Goal: Task Accomplishment & Management: Complete application form

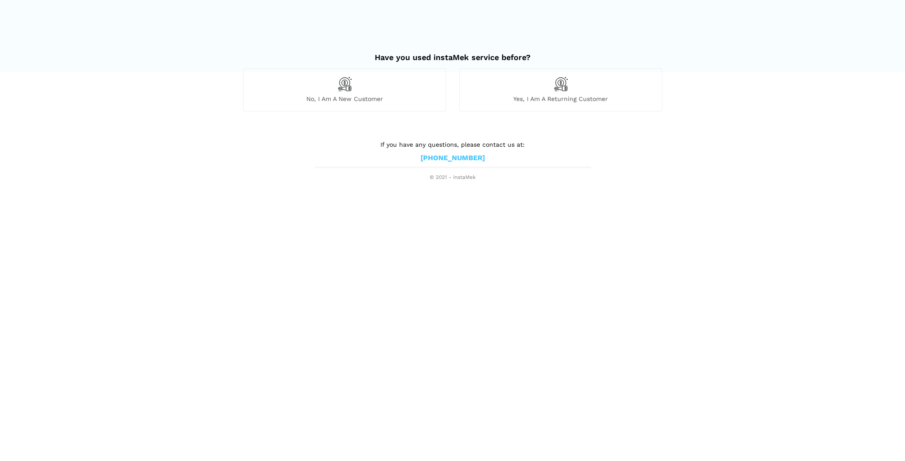
click at [352, 98] on span "No, I am a new customer" at bounding box center [344, 99] width 202 height 8
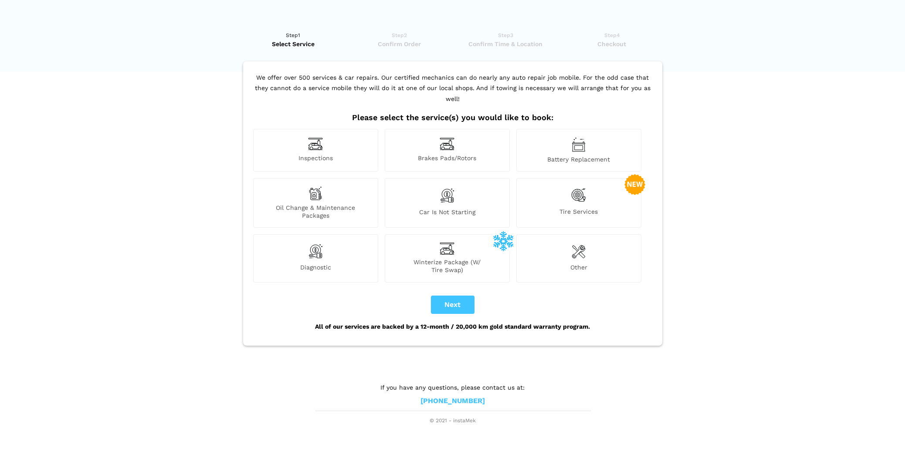
click at [321, 264] on span "Diagnostic" at bounding box center [316, 269] width 124 height 10
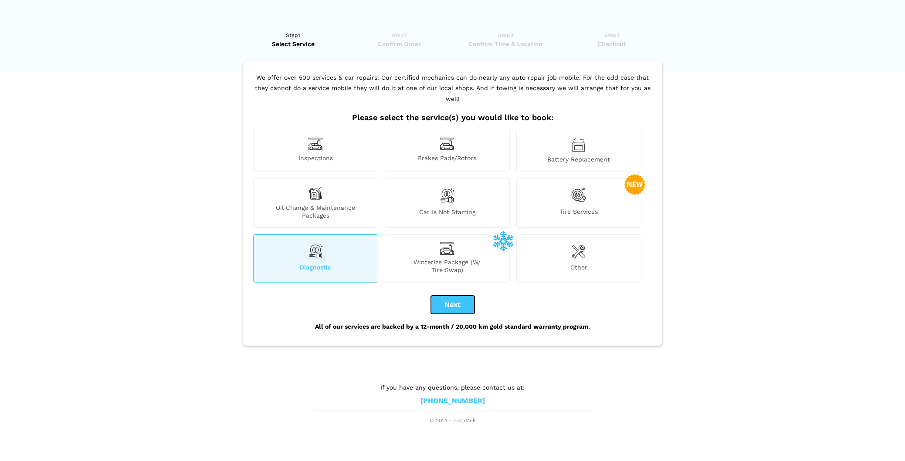
click at [457, 296] on button "Next" at bounding box center [453, 305] width 44 height 18
checkbox input "true"
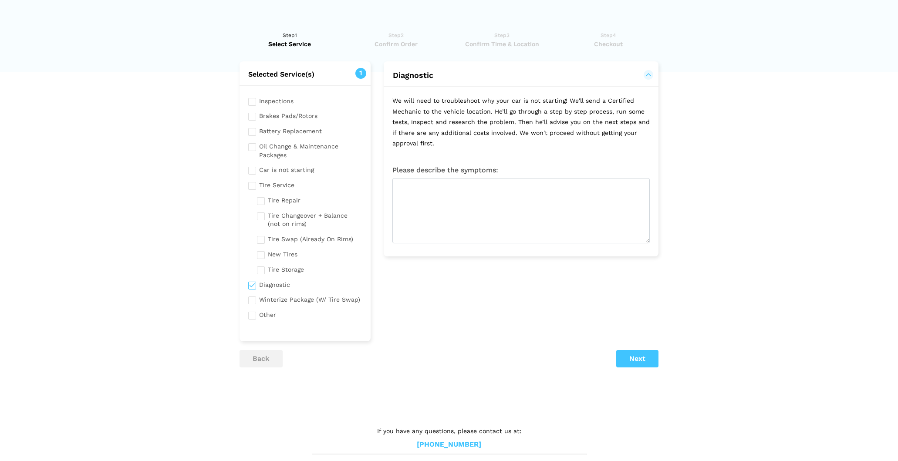
click at [250, 318] on input "checkbox" at bounding box center [305, 314] width 114 height 11
checkbox input "true"
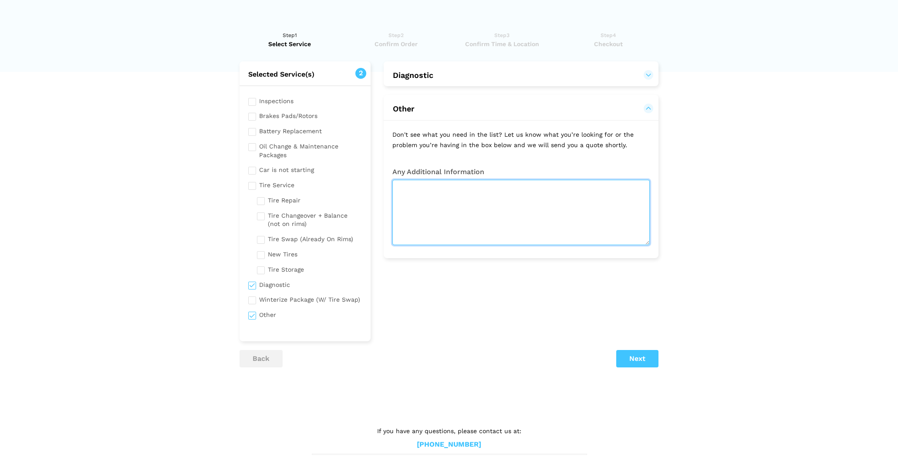
click at [404, 190] on textarea at bounding box center [520, 212] width 257 height 65
click at [608, 187] on textarea "Auto start/stop error indicator on the dash. Changed the axillary" at bounding box center [520, 212] width 257 height 65
click at [630, 191] on textarea "Auto start/stop error indicator on the dash. Changed the axillary" at bounding box center [520, 212] width 257 height 65
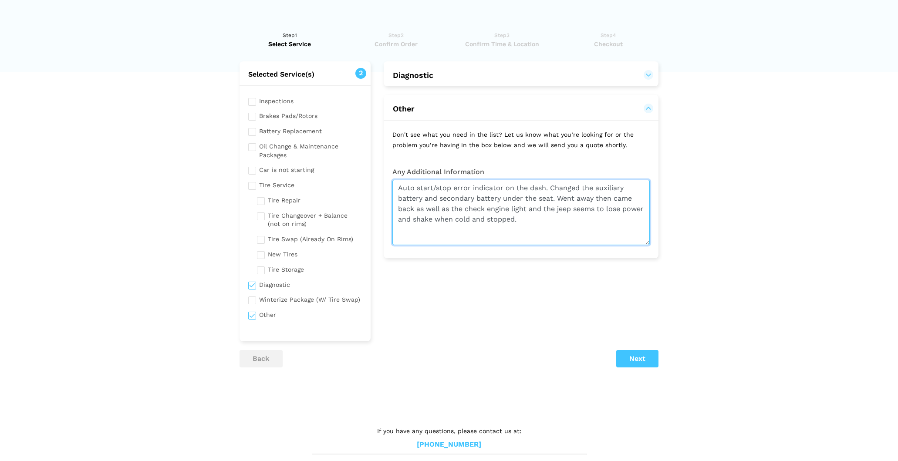
drag, startPoint x: 535, startPoint y: 220, endPoint x: 389, endPoint y: 172, distance: 154.0
click at [389, 172] on div "Any Additional Information Auto start/stop error indicator on the dash. Changed…" at bounding box center [521, 207] width 275 height 78
click at [546, 219] on textarea "Auto start/stop error indicator on the dash. Changed the auxiliary battery and …" at bounding box center [520, 212] width 257 height 65
type textarea "Auto start/stop error indicator on the dash. Changed the auxiliary battery and …"
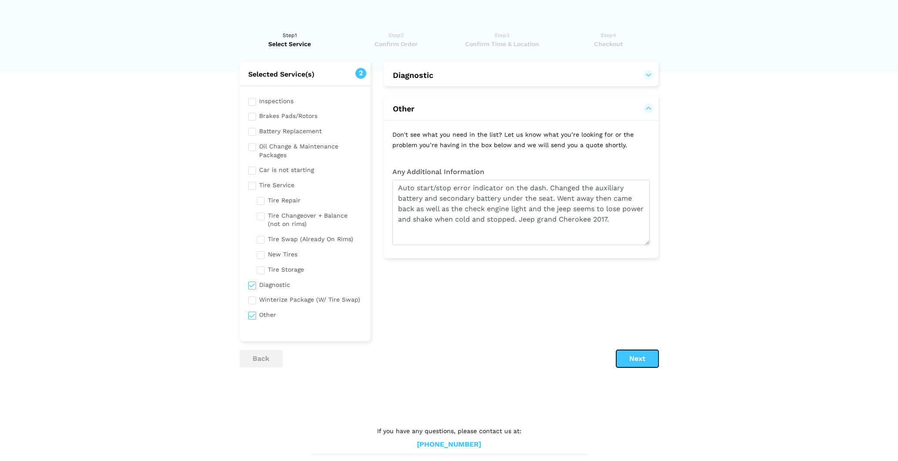
click at [637, 358] on button "Next" at bounding box center [637, 358] width 42 height 17
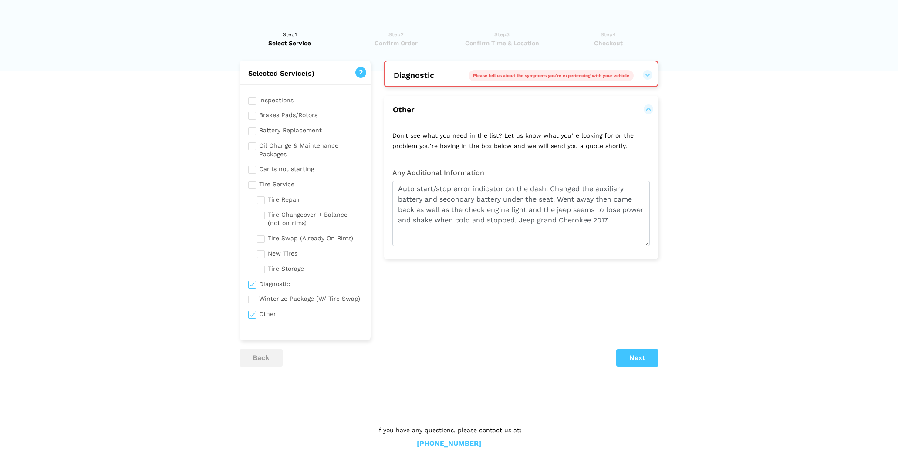
scroll to position [7, 0]
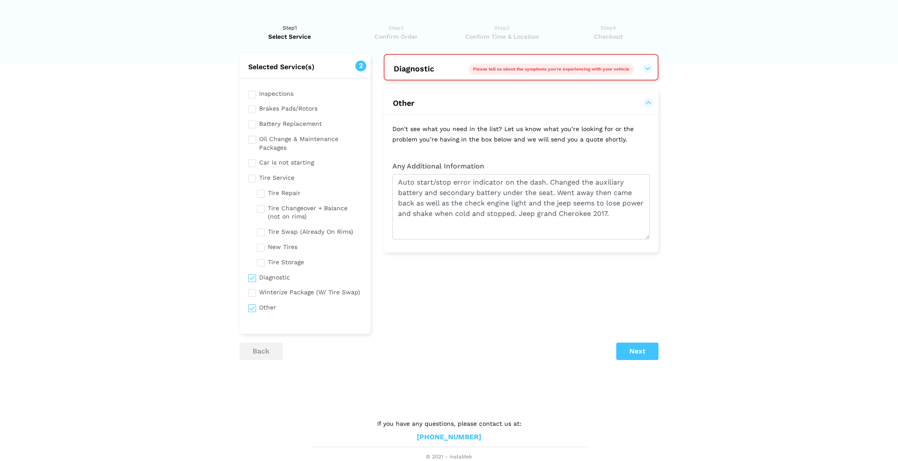
click at [645, 70] on button "Diagnostic Please tell us about the symptoms you're experiencing with your vehi…" at bounding box center [521, 69] width 256 height 10
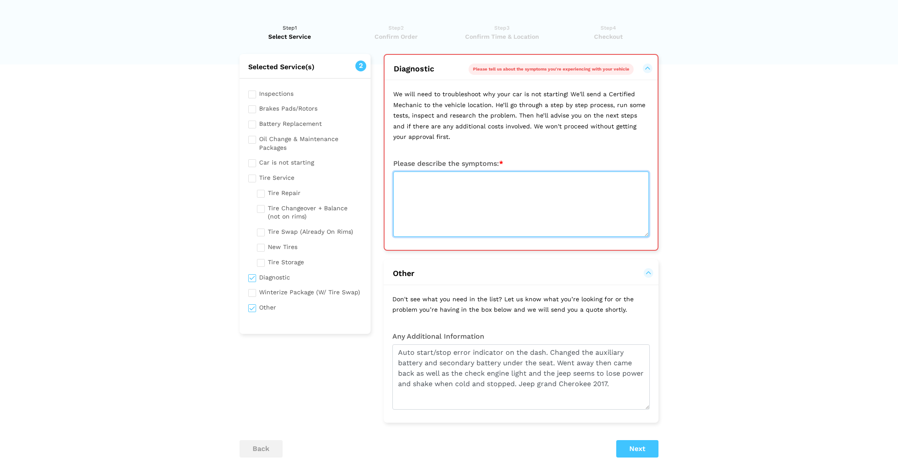
click at [443, 181] on textarea at bounding box center [521, 204] width 256 height 65
paste textarea "Auto start/stop error indicator on the dash. Changed the auxiliary battery and …"
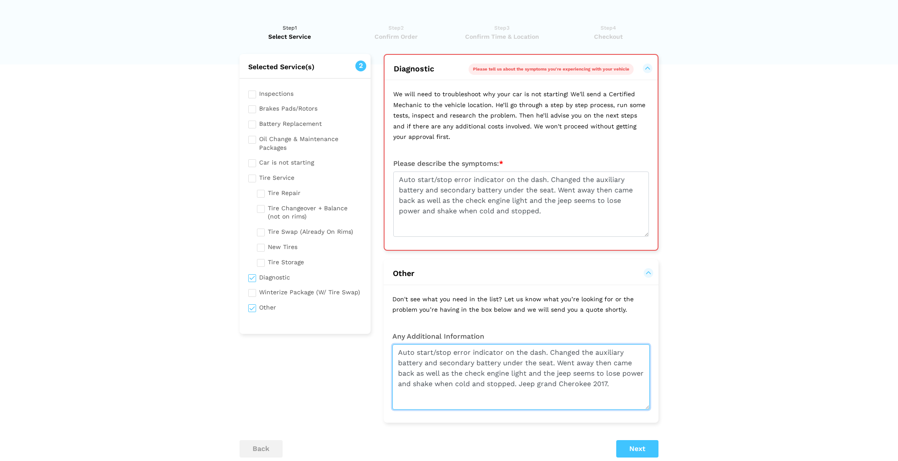
drag, startPoint x: 641, startPoint y: 383, endPoint x: 544, endPoint y: 385, distance: 96.7
click at [544, 385] on textarea "Auto start/stop error indicator on the dash. Changed the auxiliary battery and …" at bounding box center [520, 377] width 257 height 65
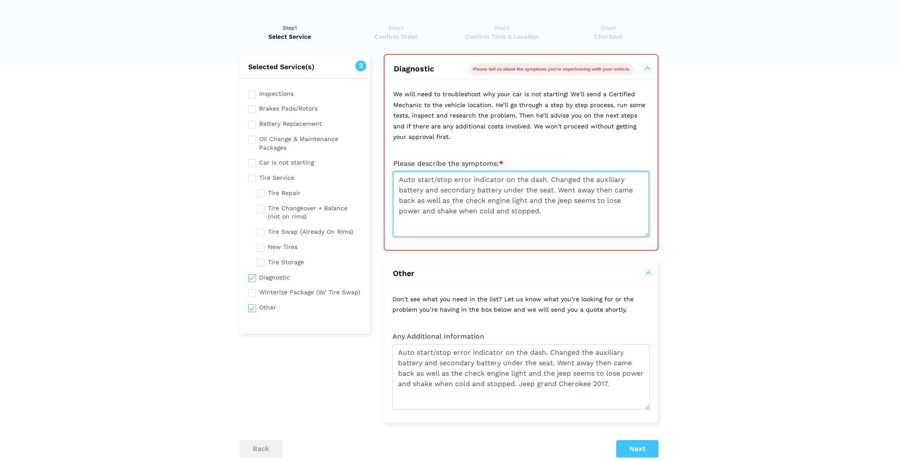
click at [551, 207] on textarea "Auto start/stop error indicator on the dash. Changed the auxiliary battery and …" at bounding box center [521, 204] width 256 height 65
paste textarea "Jeep grand Cherokee 2017."
type textarea "Auto start/stop error indicator on the dash. Changed the auxiliary battery and …"
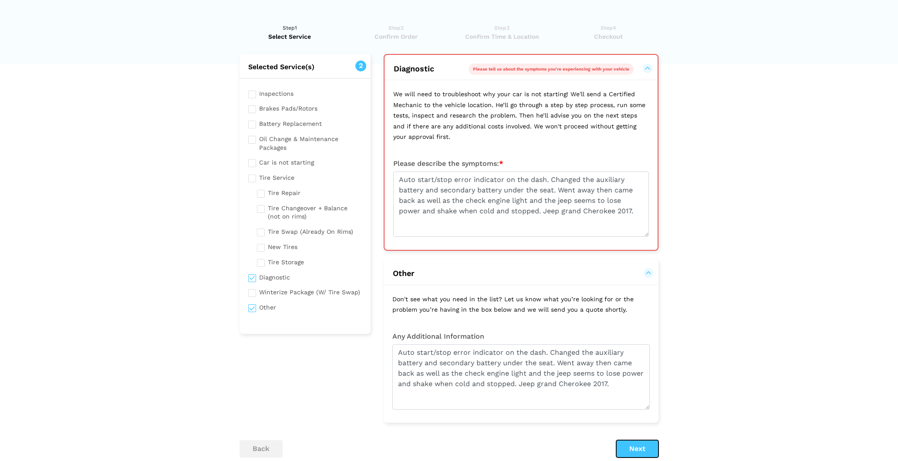
click at [640, 449] on button "Next" at bounding box center [637, 448] width 42 height 17
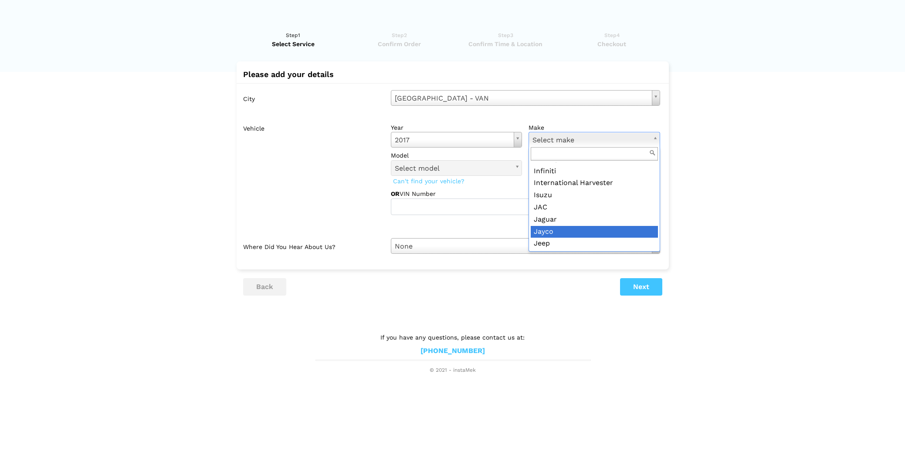
scroll to position [567, 0]
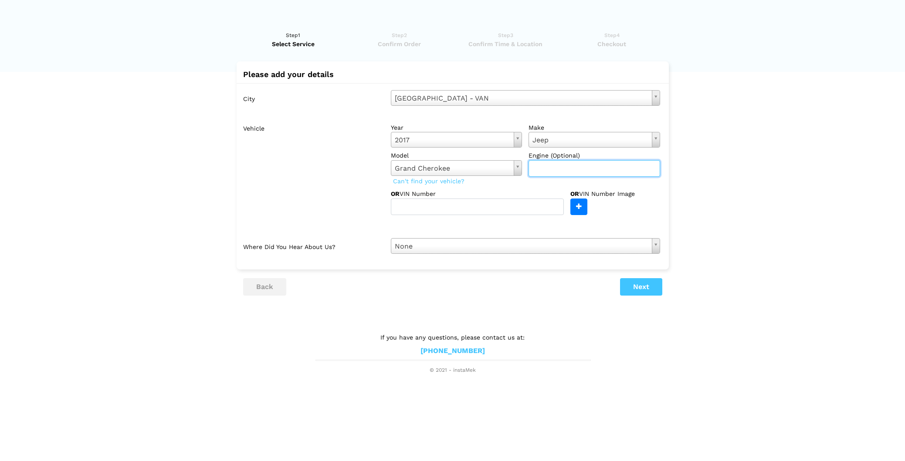
click at [570, 169] on input "text" at bounding box center [594, 168] width 132 height 17
click at [417, 210] on input "text" at bounding box center [477, 207] width 173 height 17
click at [408, 204] on input "text" at bounding box center [477, 207] width 173 height 17
type input "!"
type input "[US_VEHICLE_IDENTIFICATION_NUMBER]"
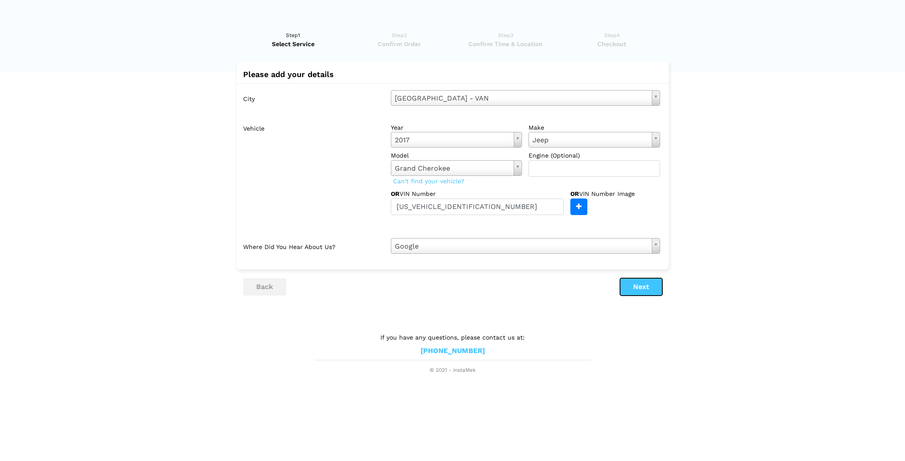
click at [648, 290] on button "Next" at bounding box center [641, 286] width 42 height 17
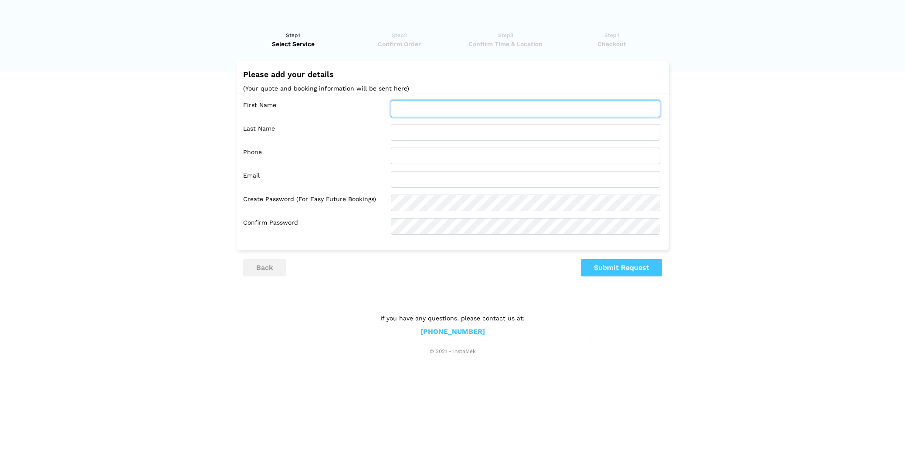
click at [436, 115] on input "text" at bounding box center [525, 109] width 269 height 17
drag, startPoint x: 423, startPoint y: 107, endPoint x: 389, endPoint y: 107, distance: 33.5
click at [389, 107] on div "rAY" at bounding box center [525, 109] width 282 height 17
type input "[PERSON_NAME]"
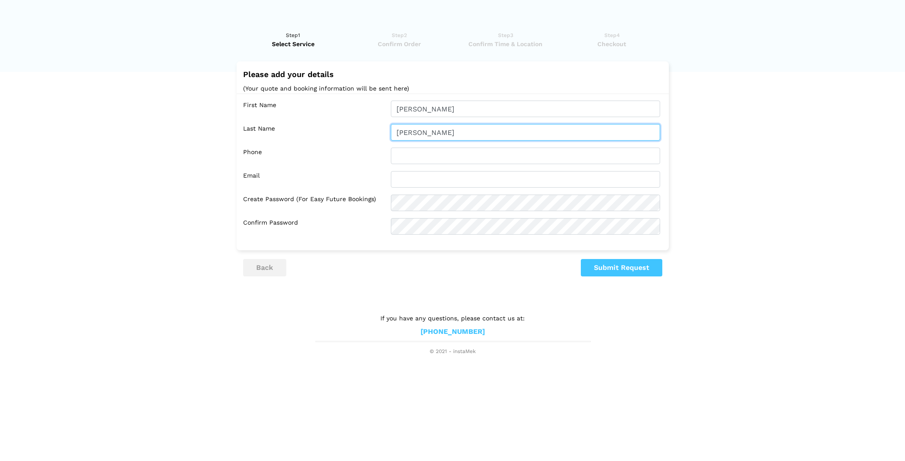
type input "[PERSON_NAME]"
type input "6047793785"
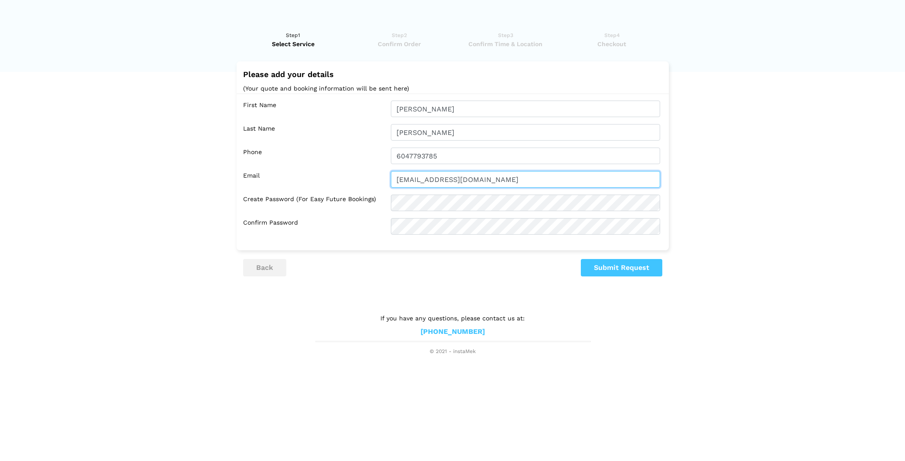
type input "[EMAIL_ADDRESS][DOMAIN_NAME]"
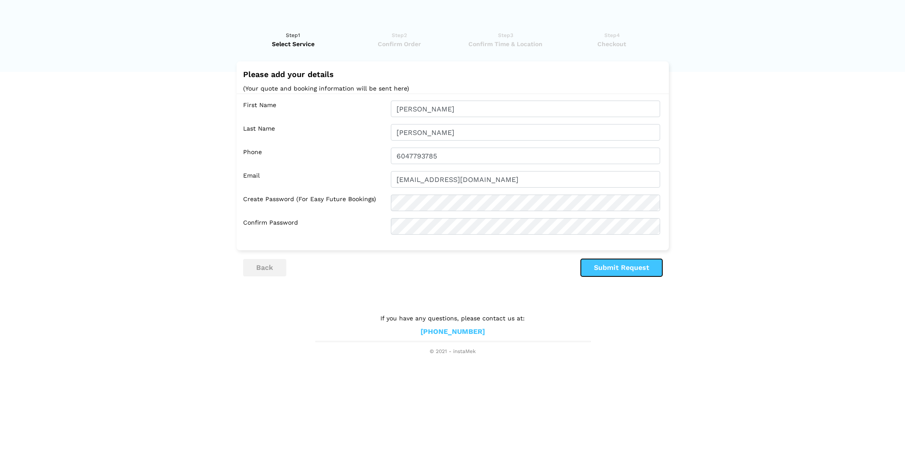
click at [624, 267] on button "Submit Request" at bounding box center [621, 267] width 81 height 17
